Goal: Navigation & Orientation: Find specific page/section

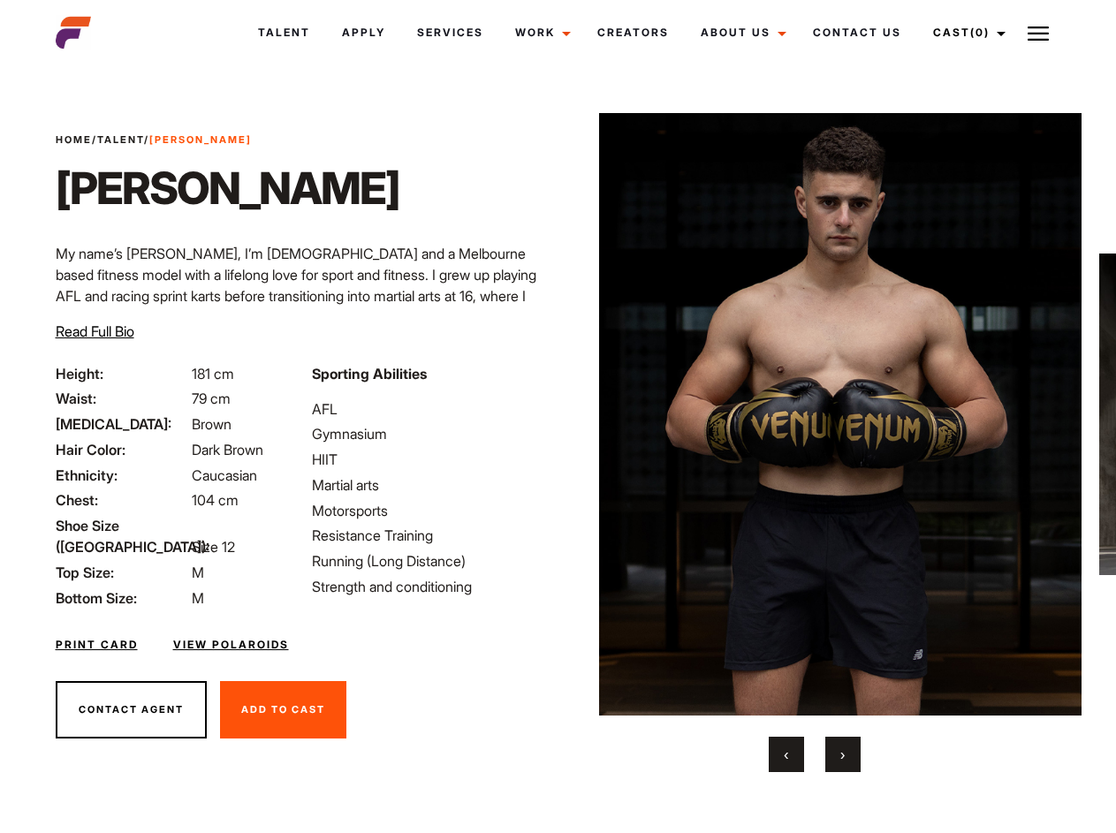
click at [917, 57] on link "Cast (0)" at bounding box center [966, 33] width 99 height 48
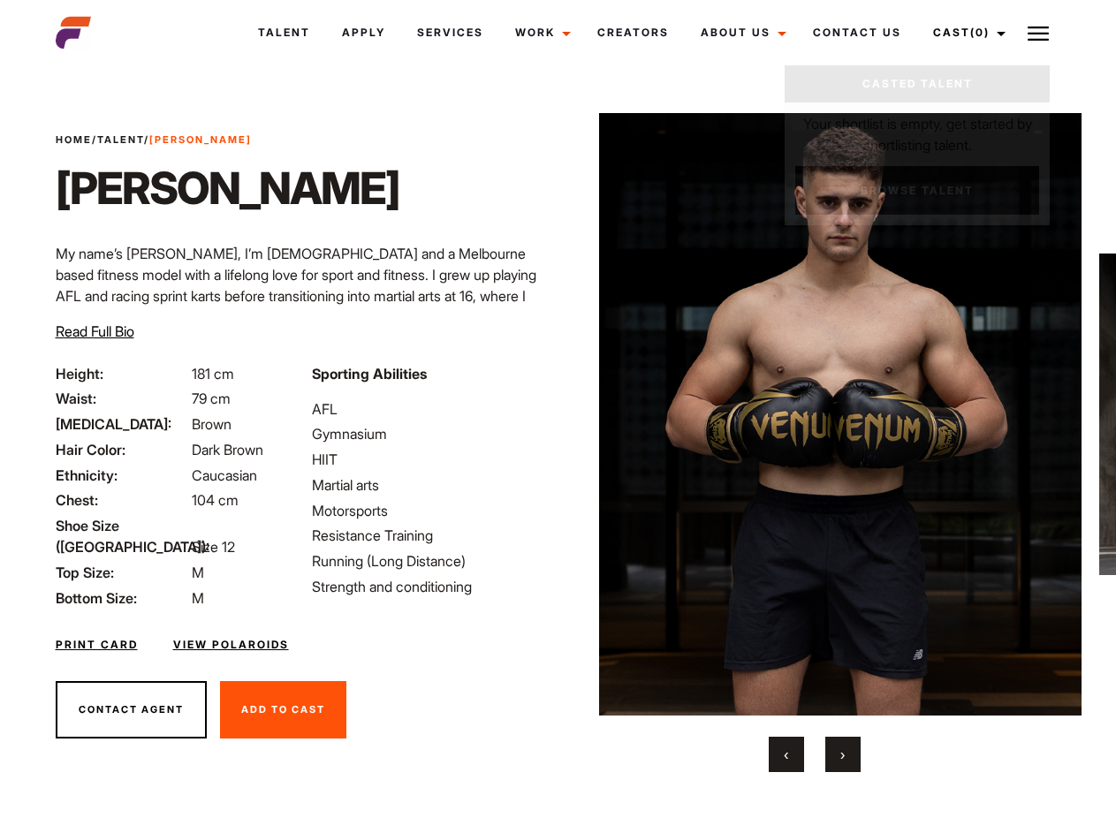
click at [251, 57] on ul "Talent Apply Services Work Campaigns Jobs Job Request Creators About Us Founder…" at bounding box center [629, 33] width 774 height 48
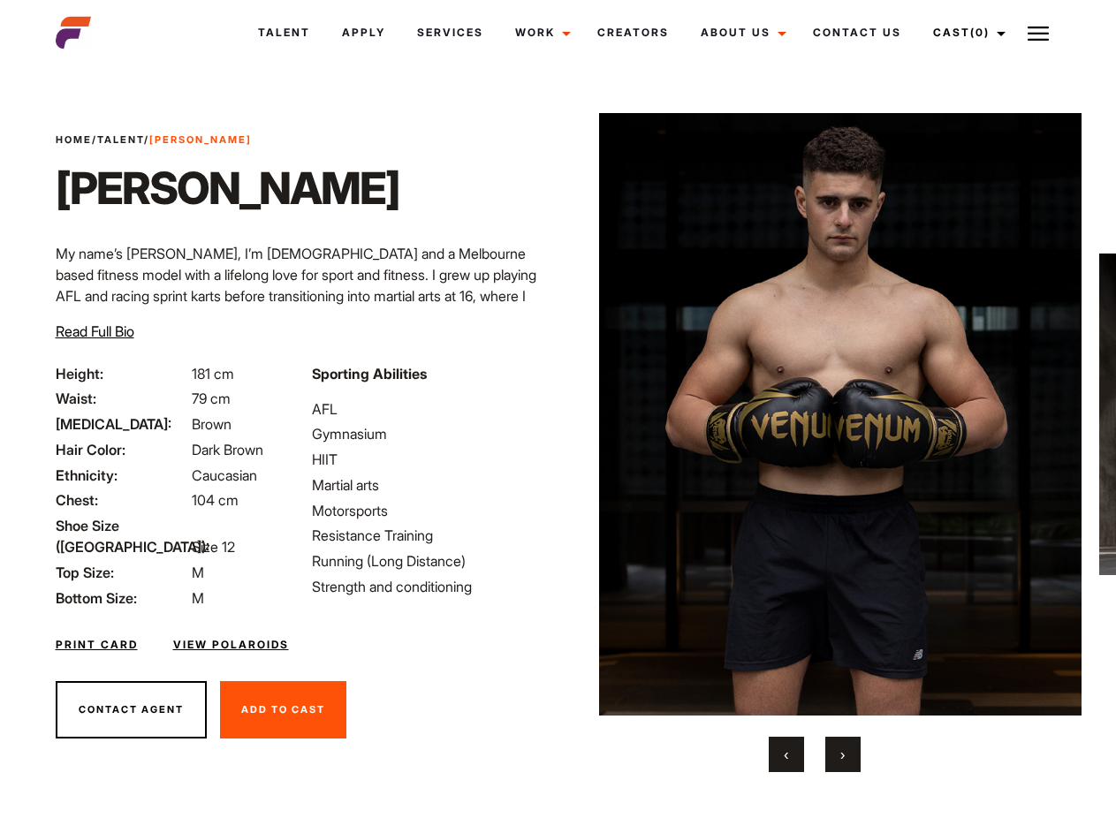
click at [0, 0] on li at bounding box center [0, 0] width 0 height 0
